Goal: Transaction & Acquisition: Download file/media

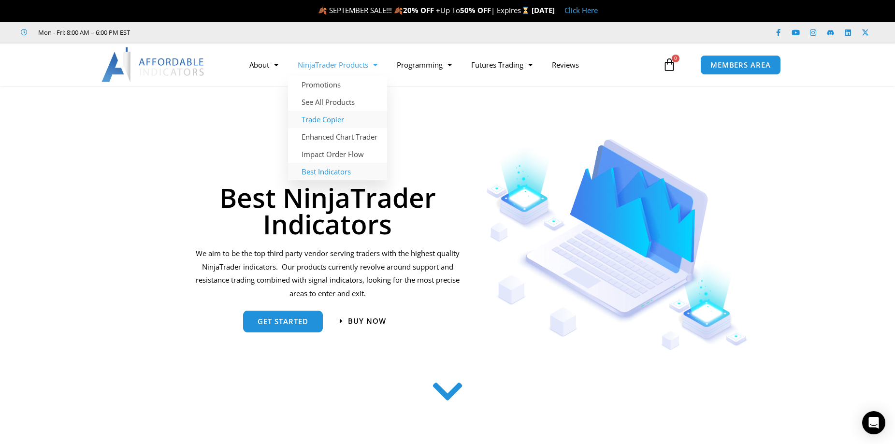
click at [327, 118] on link "Trade Copier" at bounding box center [337, 119] width 99 height 17
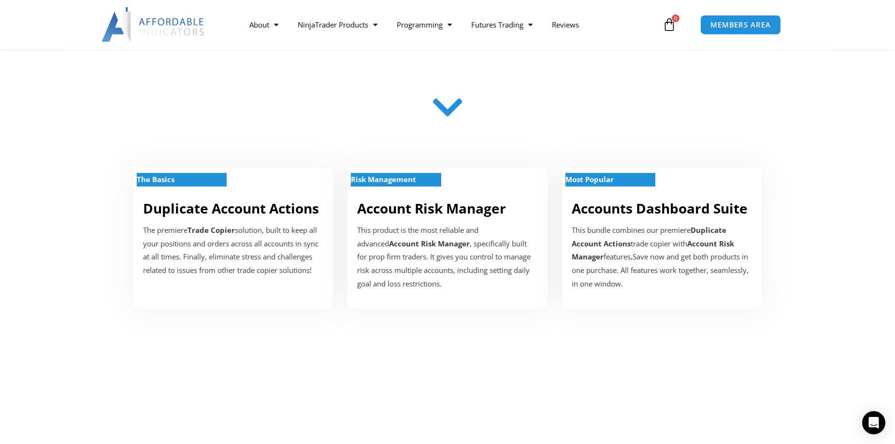
scroll to position [296, 0]
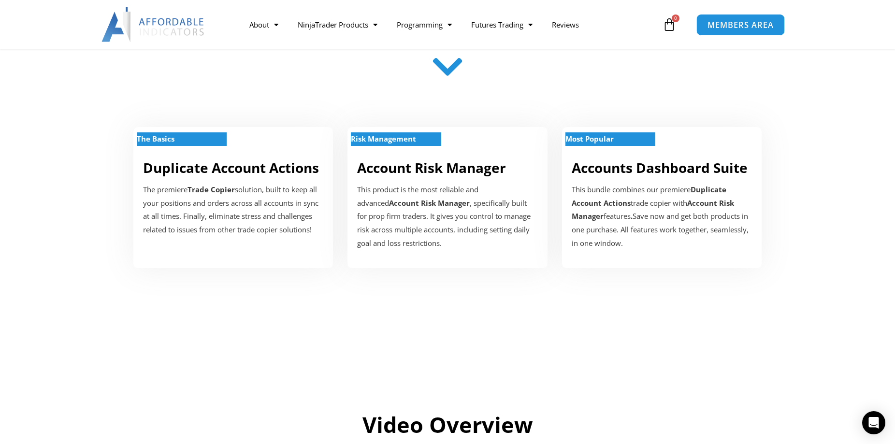
click at [750, 26] on span "MEMBERS AREA" at bounding box center [740, 25] width 66 height 8
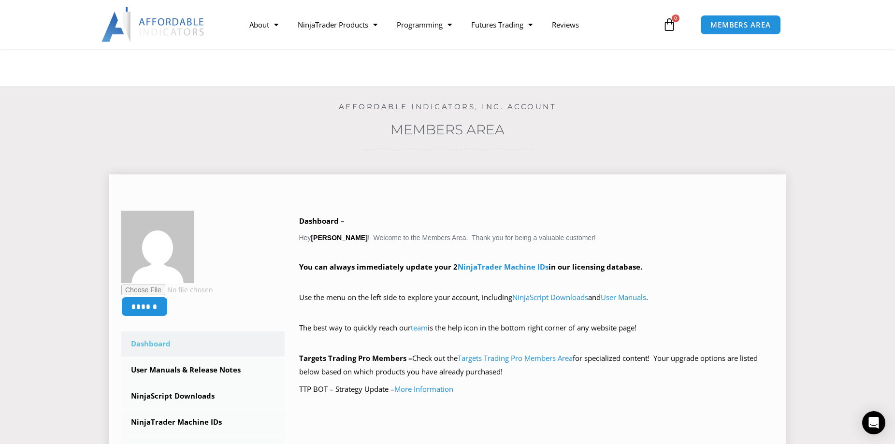
scroll to position [148, 0]
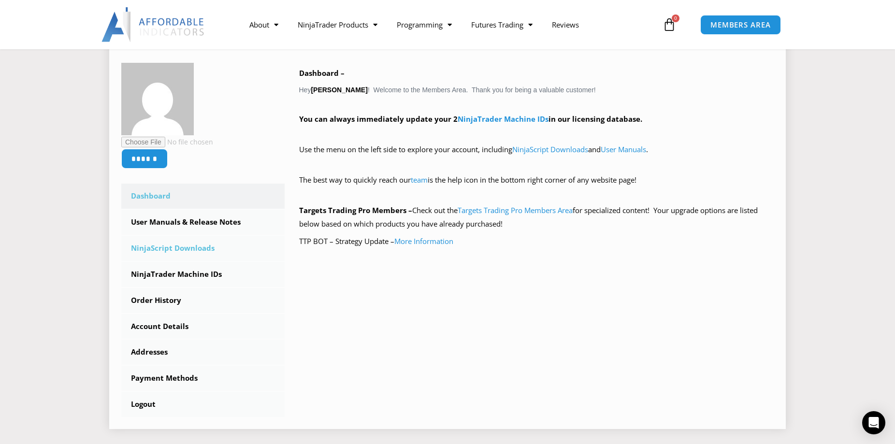
click at [176, 248] on link "NinjaScript Downloads" at bounding box center [202, 248] width 163 height 25
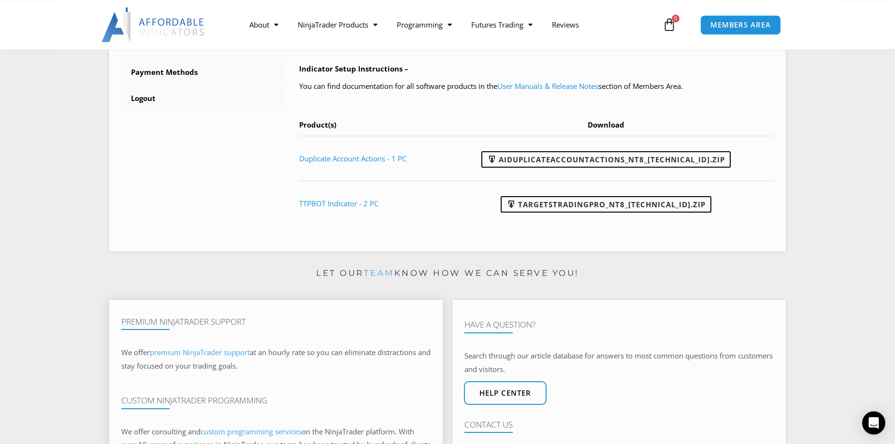
scroll to position [444, 0]
click at [370, 159] on link "Duplicate Account Actions - 1 PC" at bounding box center [352, 159] width 107 height 10
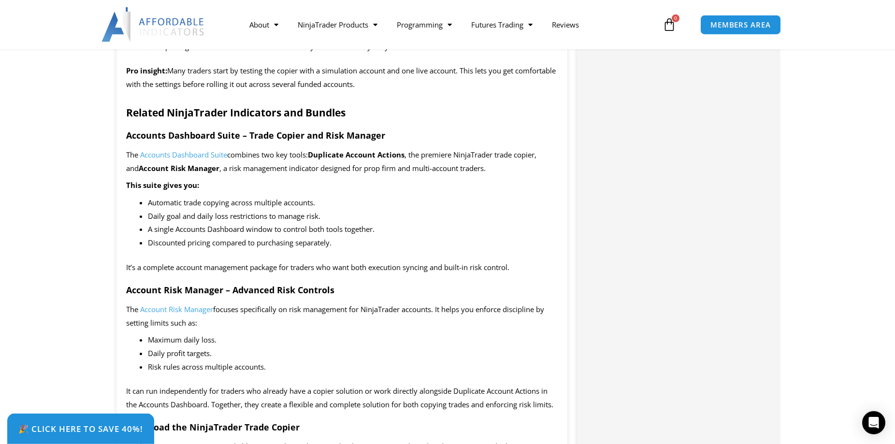
scroll to position [1232, 0]
